Goal: Task Accomplishment & Management: Complete application form

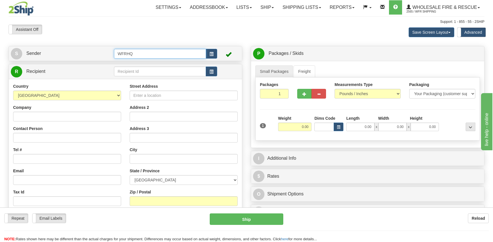
click at [147, 54] on input "WFRHQ" at bounding box center [160, 54] width 92 height 10
drag, startPoint x: 132, startPoint y: 54, endPoint x: 118, endPoint y: 54, distance: 14.5
click at [118, 54] on input "WFRHQ" at bounding box center [160, 54] width 92 height 10
type input "geargrid"
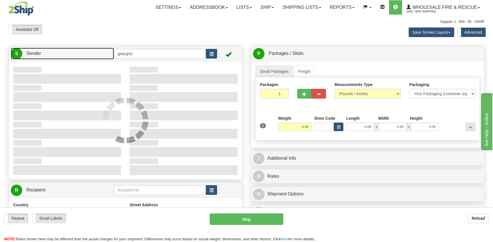
click at [33, 52] on span "Sender" at bounding box center [33, 53] width 15 height 5
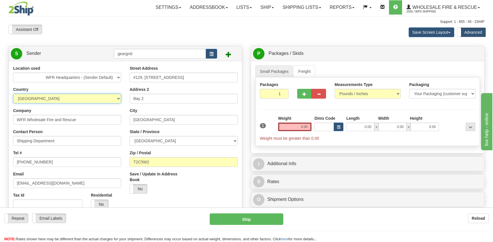
click at [70, 101] on select "[GEOGRAPHIC_DATA] [GEOGRAPHIC_DATA] [GEOGRAPHIC_DATA] [GEOGRAPHIC_DATA] [US_STA…" at bounding box center [67, 99] width 108 height 10
select select "US"
click at [13, 94] on select "[GEOGRAPHIC_DATA] [GEOGRAPHIC_DATA] [GEOGRAPHIC_DATA] [GEOGRAPHIC_DATA] [US_STA…" at bounding box center [67, 99] width 108 height 10
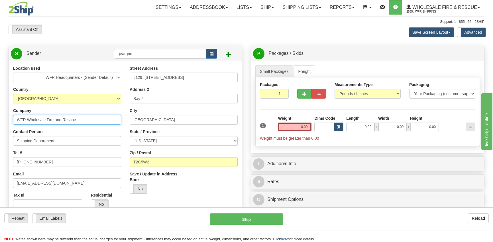
drag, startPoint x: 42, startPoint y: 122, endPoint x: -5, endPoint y: 123, distance: 47.1
click at [0, 123] on html "Training Course Close Toggle navigation Settings Shipping Preferences New Sende…" at bounding box center [246, 121] width 493 height 242
type input "Gear Grid"
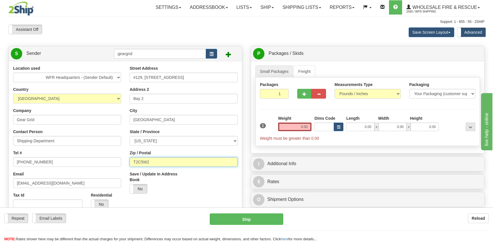
drag, startPoint x: 153, startPoint y: 163, endPoint x: 105, endPoint y: 163, distance: 47.3
click at [105, 163] on div "Location used WFR Headquarters - (Sender Default) Country [GEOGRAPHIC_DATA] [GE…" at bounding box center [125, 151] width 233 height 173
type input "55025"
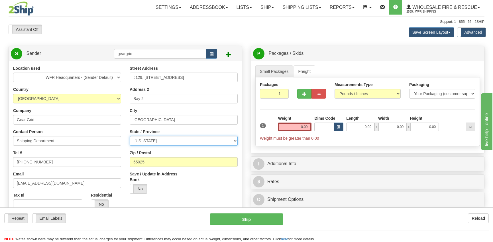
click at [158, 140] on select "[US_STATE] [US_STATE] [US_STATE] [US_STATE] Armed Forces America Armed Forces E…" at bounding box center [184, 141] width 108 height 10
select select "WI"
click at [130, 136] on select "[US_STATE] [US_STATE] [US_STATE] [US_STATE] Armed Forces America Armed Forces E…" at bounding box center [184, 141] width 108 height 10
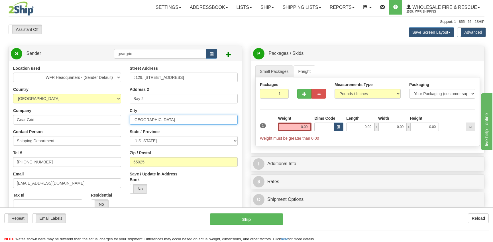
drag, startPoint x: 149, startPoint y: 119, endPoint x: 119, endPoint y: 122, distance: 30.9
click at [119, 122] on div "Location used WFR Headquarters - (Sender Default) Country [GEOGRAPHIC_DATA] [GE…" at bounding box center [125, 151] width 233 height 173
type input "[GEOGRAPHIC_DATA]"
drag, startPoint x: 184, startPoint y: 77, endPoint x: 118, endPoint y: 76, distance: 65.9
click at [118, 76] on div "Location used WFR Headquarters - (Sender Default) Country [GEOGRAPHIC_DATA] [GE…" at bounding box center [125, 151] width 233 height 173
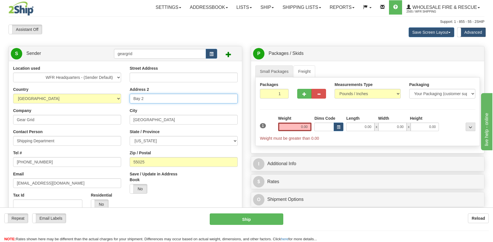
drag, startPoint x: 149, startPoint y: 101, endPoint x: 120, endPoint y: 101, distance: 28.5
click at [120, 101] on div "Location used WFR Headquarters - (Sender Default) Country [GEOGRAPHIC_DATA] [GE…" at bounding box center [125, 151] width 233 height 173
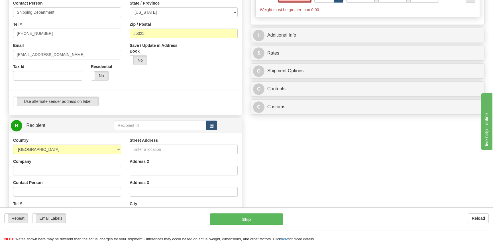
scroll to position [143, 0]
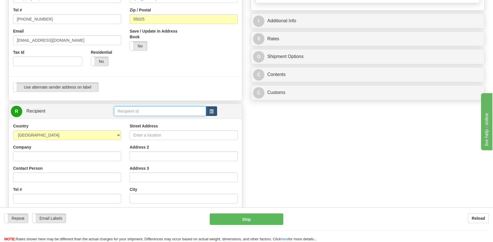
click at [142, 114] on input "text" at bounding box center [160, 111] width 92 height 10
click at [128, 127] on div "WFRHQ" at bounding box center [158, 127] width 86 height 6
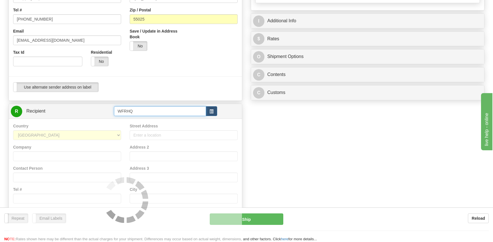
type input "WFRHQ"
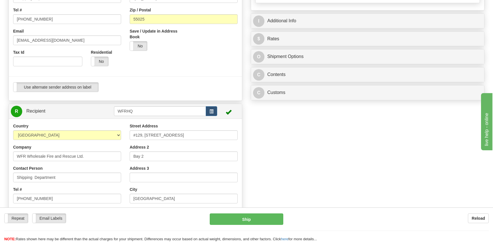
scroll to position [6, 0]
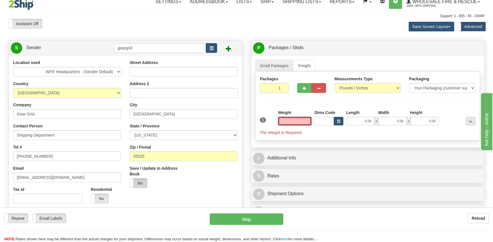
type input "[GEOGRAPHIC_DATA]"
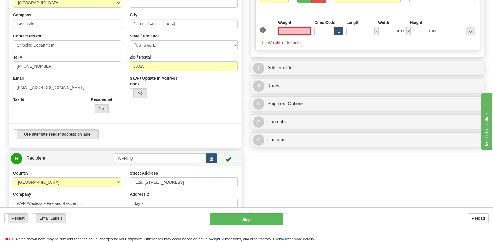
scroll to position [91, 0]
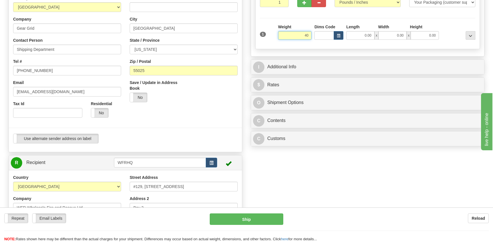
type input "40.00"
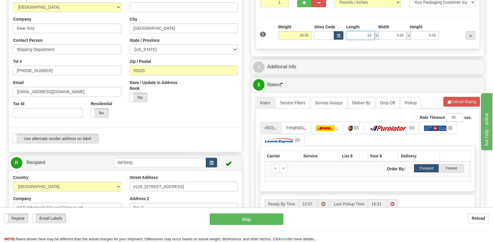
type input "24.00"
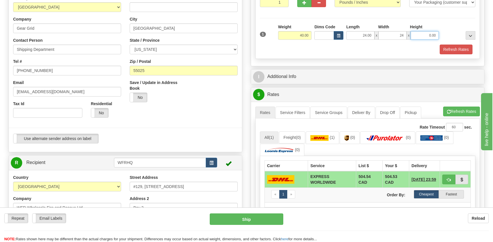
type input "24.00"
type input "15.00"
click at [304, 4] on span "button" at bounding box center [305, 3] width 4 height 4
radio input "true"
type input "2"
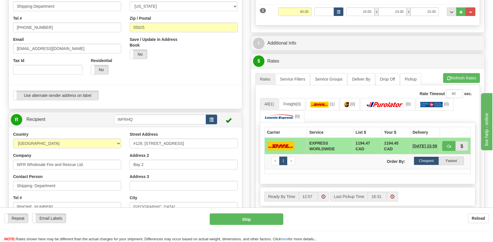
scroll to position [148, 0]
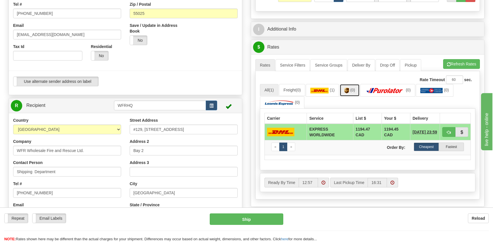
click at [347, 91] on img at bounding box center [346, 91] width 5 height 6
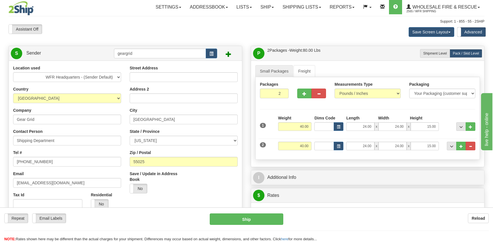
scroll to position [0, 0]
click at [162, 141] on select "[US_STATE] [US_STATE] [US_STATE] [US_STATE] Armed Forces America Armed Forces E…" at bounding box center [184, 141] width 108 height 10
select select "MN"
click at [130, 136] on select "[US_STATE] [US_STATE] [US_STATE] [US_STATE] Armed Forces America Armed Forces E…" at bounding box center [184, 141] width 108 height 10
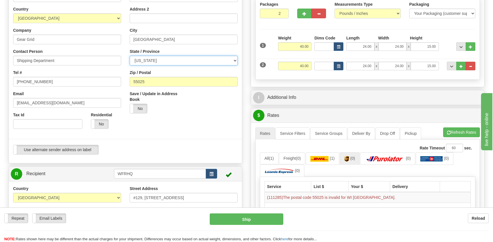
scroll to position [86, 0]
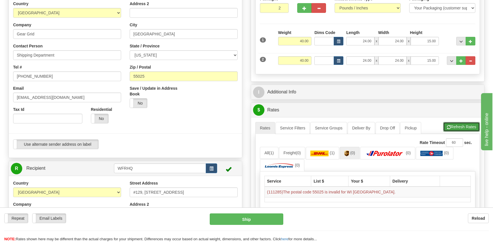
click at [451, 125] on button "Refresh Rates" at bounding box center [461, 127] width 37 height 10
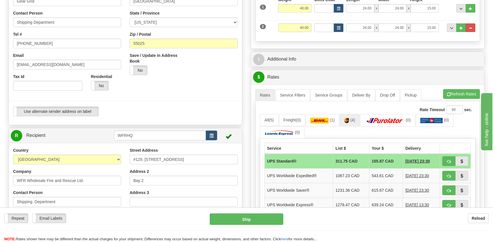
scroll to position [0, 0]
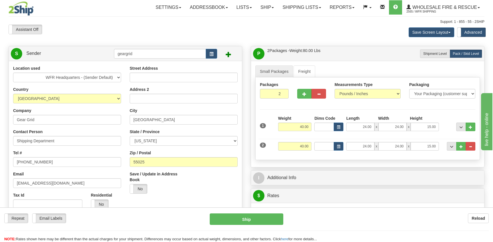
click at [116, 21] on div "Support: 1 - 855 - 55 - 2SHIP" at bounding box center [247, 21] width 476 height 5
click at [260, 6] on link "Ship" at bounding box center [267, 7] width 22 height 14
click at [252, 18] on span "Ship Screen" at bounding box center [250, 20] width 22 height 5
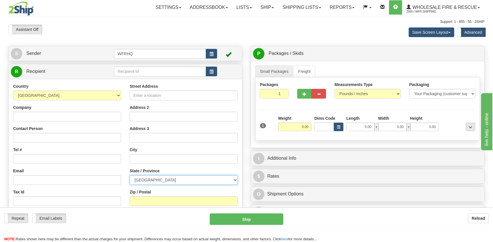
click at [163, 179] on select "ALBERTA BRITISH COLUMBIA MANITOBA NEW BRUNSWICK NEWFOUNDLAND NOVA SCOTIA NUNAVU…" at bounding box center [184, 180] width 108 height 10
select select "BC"
click at [130, 175] on select "ALBERTA BRITISH COLUMBIA MANITOBA NEW BRUNSWICK NEWFOUNDLAND NOVA SCOTIA NUNAVU…" at bounding box center [184, 180] width 108 height 10
click at [141, 200] on input "Zip / Postal" at bounding box center [184, 201] width 108 height 10
type input "V1Z1J9"
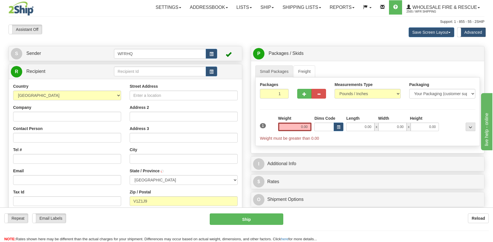
type input "WEST KELOWNA"
drag, startPoint x: 148, startPoint y: 201, endPoint x: 115, endPoint y: 200, distance: 32.5
click at [115, 200] on div "Country AFGHANISTAN ALAND ISLANDS ALBANIA ALGERIA AMERICAN SAMOA ANDORRA ANGOLA…" at bounding box center [125, 159] width 233 height 153
type input "V3S7A4"
type input "SURREY"
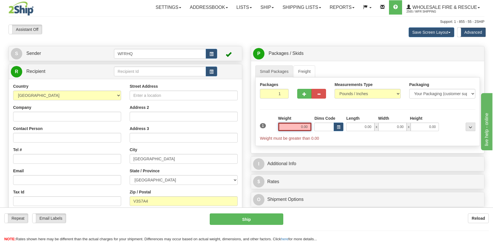
click at [299, 127] on input "0.00" at bounding box center [295, 126] width 34 height 9
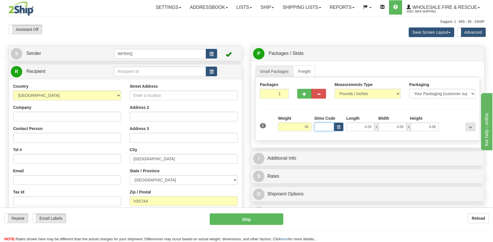
type input "50.00"
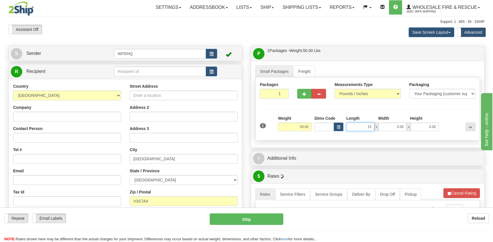
type input "15.00"
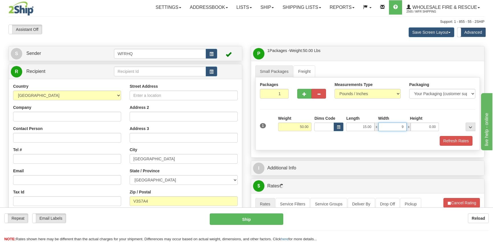
type input "9.00"
type input "11.00"
click at [305, 93] on span "button" at bounding box center [305, 94] width 4 height 4
radio input "true"
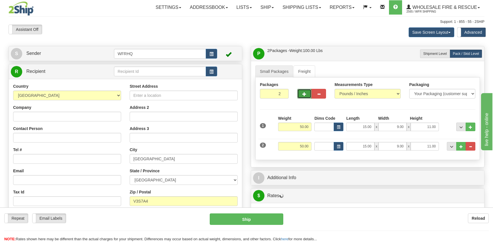
click at [305, 93] on span "button" at bounding box center [305, 94] width 4 height 4
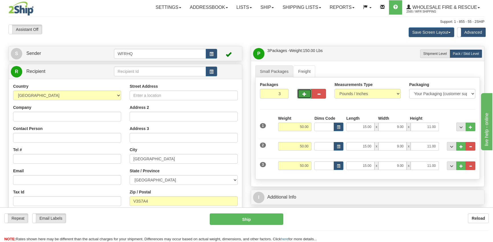
click at [305, 93] on span "button" at bounding box center [305, 94] width 4 height 4
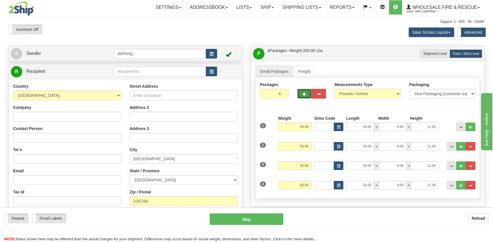
click at [305, 93] on span "button" at bounding box center [305, 94] width 4 height 4
type input "7"
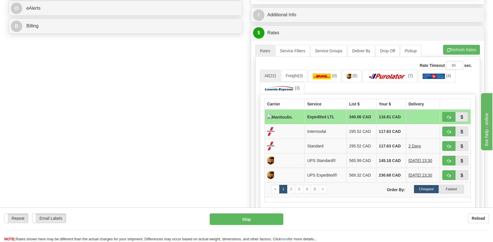
scroll to position [257, 0]
